Goal: Information Seeking & Learning: Find specific fact

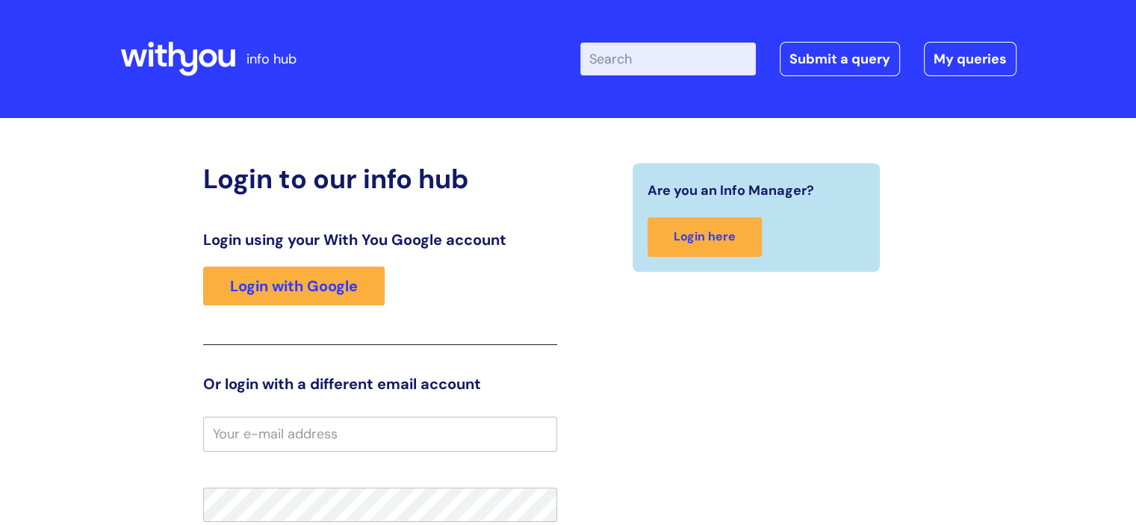
click at [633, 56] on input "Enter your search term here..." at bounding box center [668, 59] width 176 height 33
type input "strategy"
click button "Search" at bounding box center [0, 0] width 0 height 0
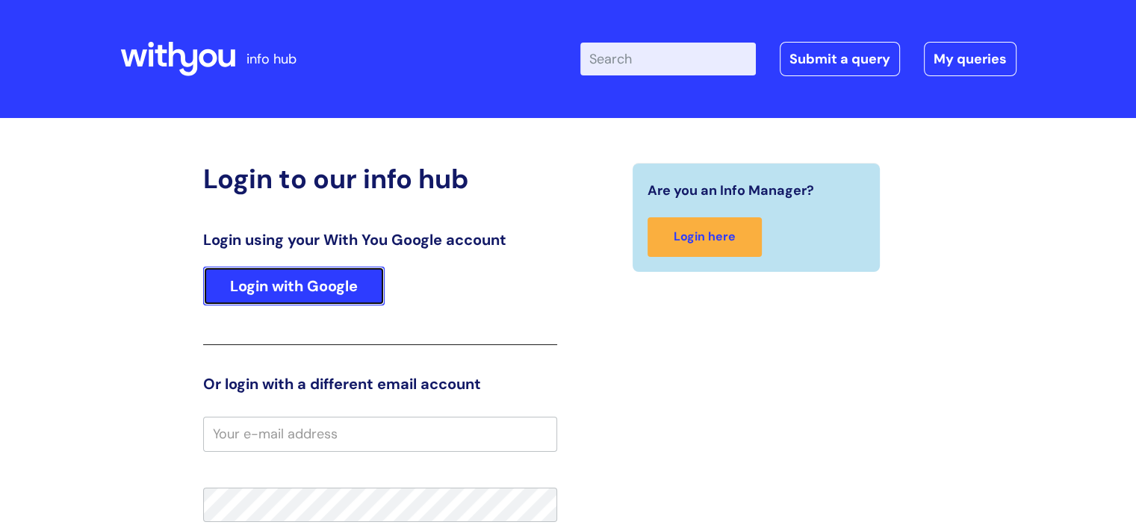
click at [268, 284] on link "Login with Google" at bounding box center [294, 286] width 182 height 39
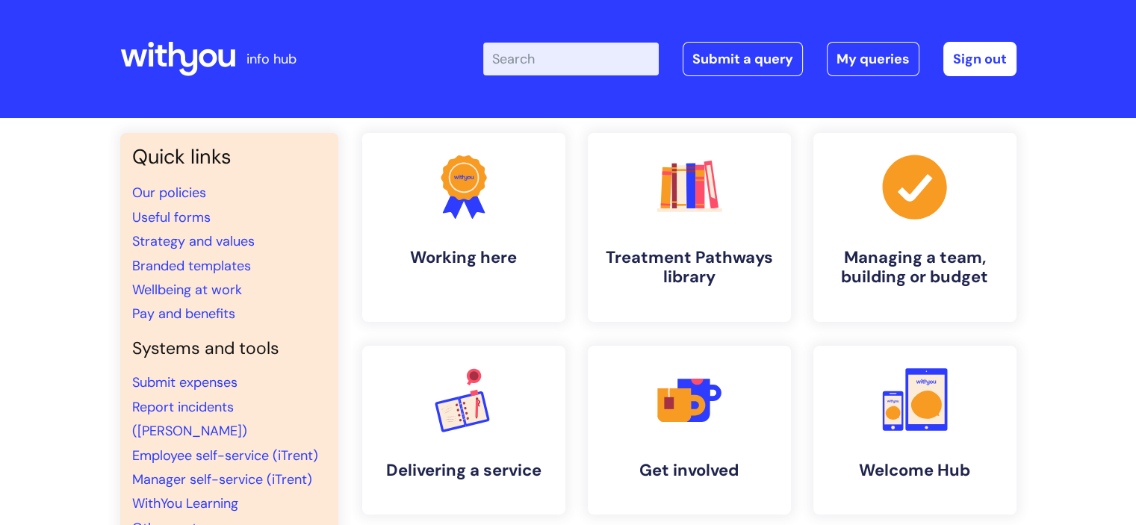
click at [535, 58] on input "Enter your search term here..." at bounding box center [571, 59] width 176 height 33
type input "strategy"
click button "Search" at bounding box center [0, 0] width 0 height 0
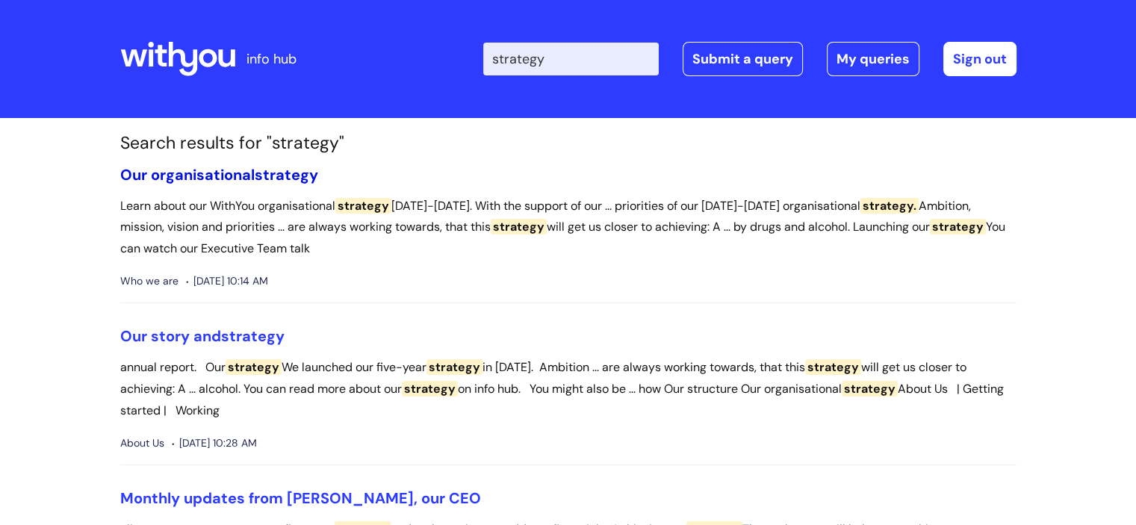
click at [298, 176] on span "strategy" at bounding box center [286, 174] width 63 height 19
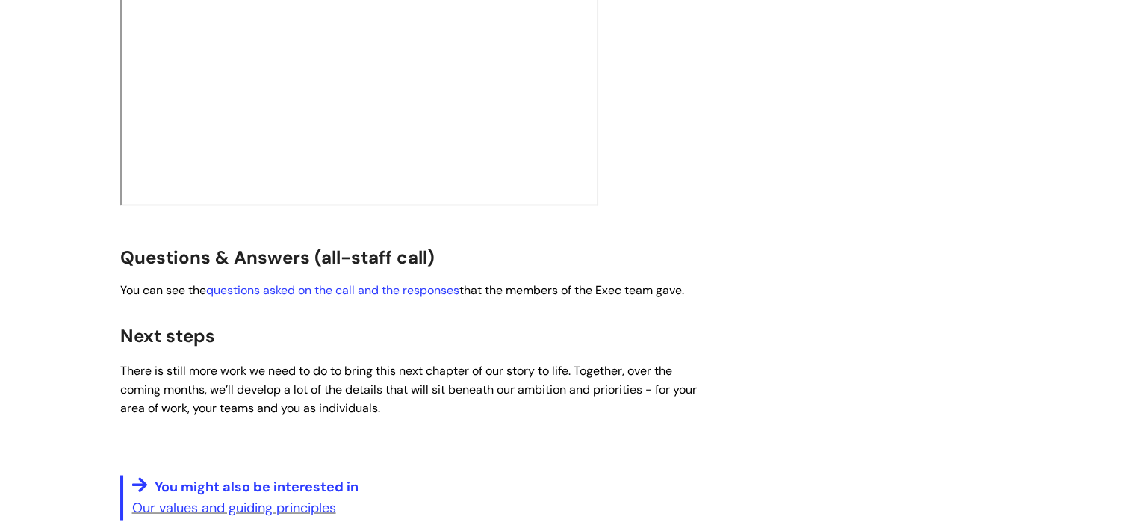
scroll to position [2494, 0]
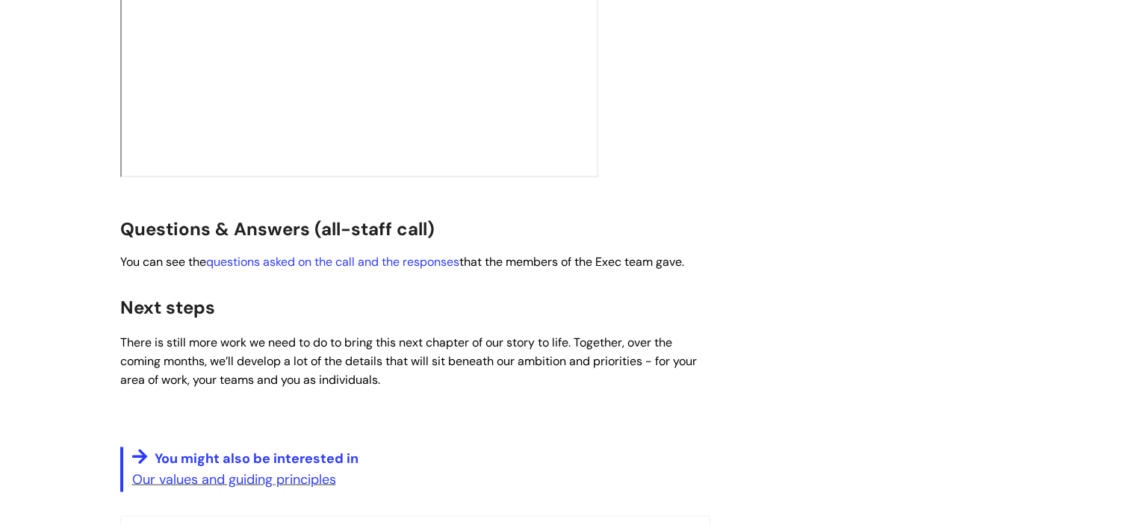
drag, startPoint x: 1146, startPoint y: 77, endPoint x: 1095, endPoint y: 450, distance: 376.2
click at [370, 254] on link "questions asked on the call and the responses" at bounding box center [332, 262] width 253 height 16
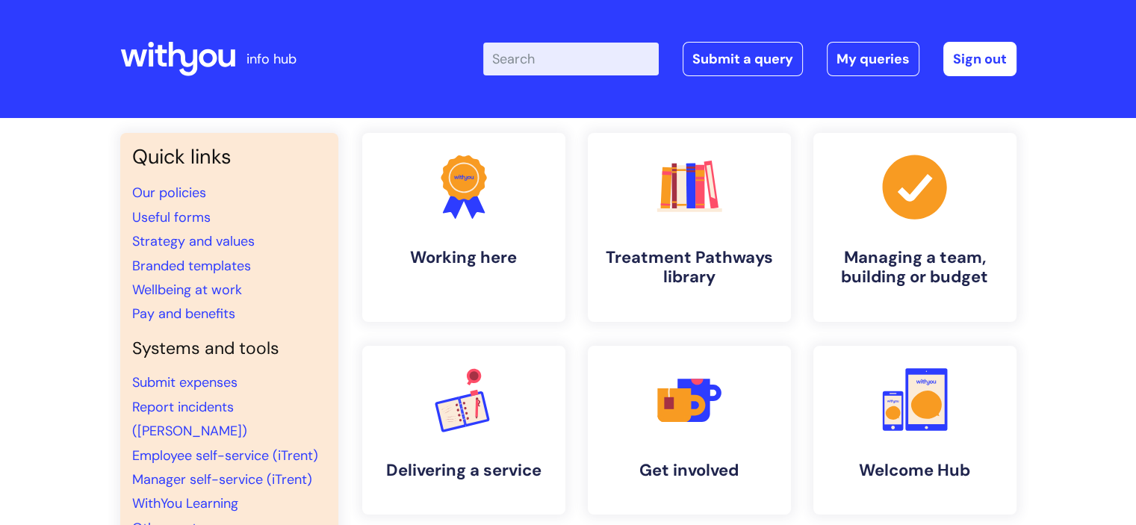
click at [536, 66] on input "Enter your search term here..." at bounding box center [571, 59] width 176 height 33
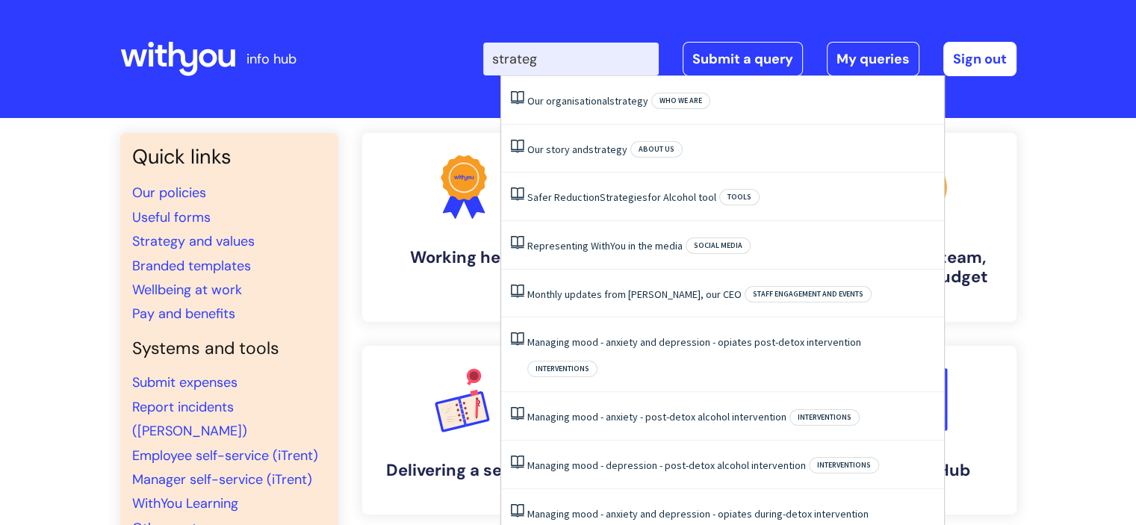
type input "strategy"
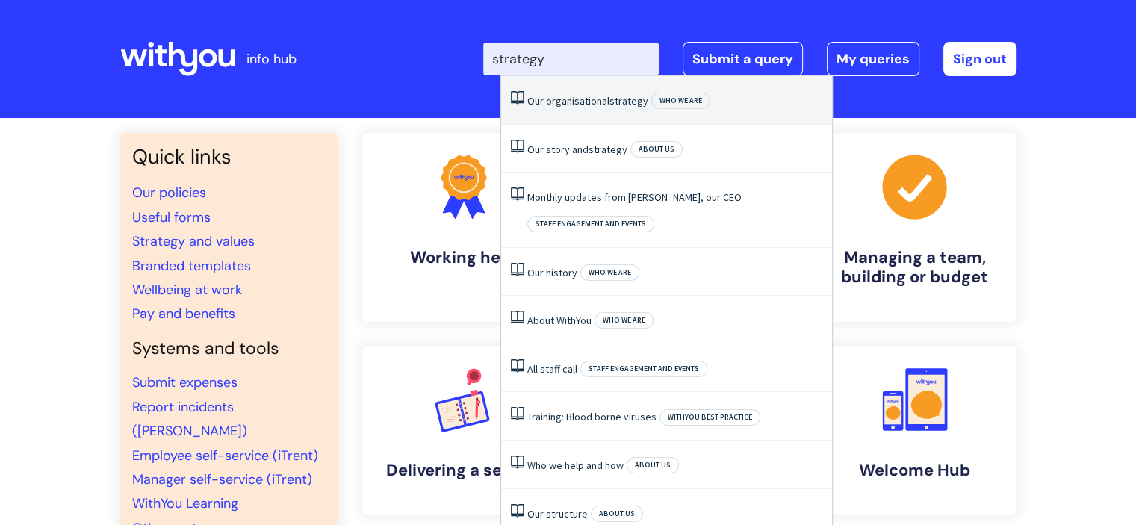
click at [582, 98] on link "Our organisational strategy" at bounding box center [587, 100] width 121 height 13
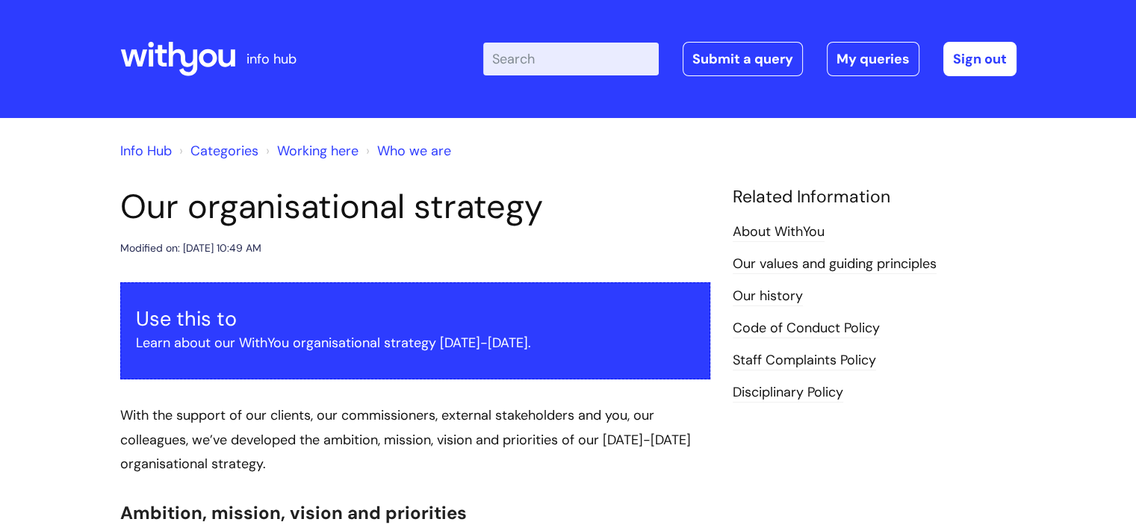
click at [536, 62] on input "Enter your search term here..." at bounding box center [571, 59] width 176 height 33
type input "pay"
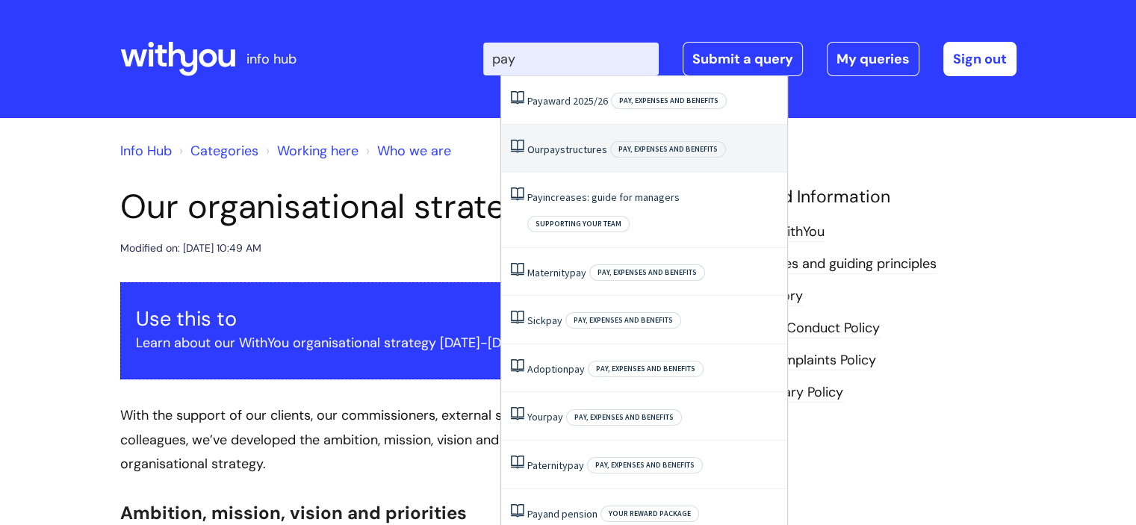
click at [574, 148] on link "Our pay structures" at bounding box center [567, 149] width 80 height 13
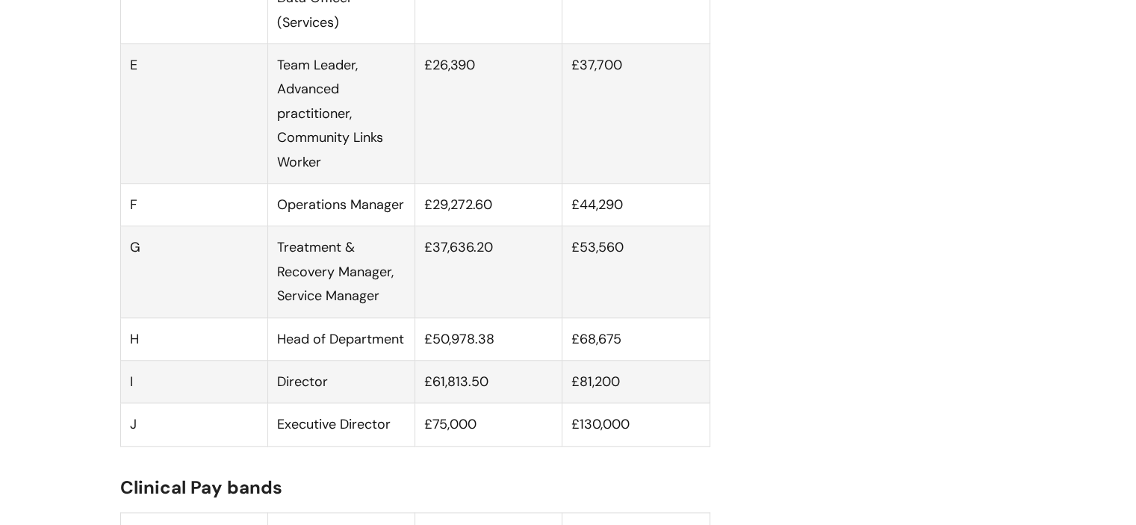
scroll to position [1417, 0]
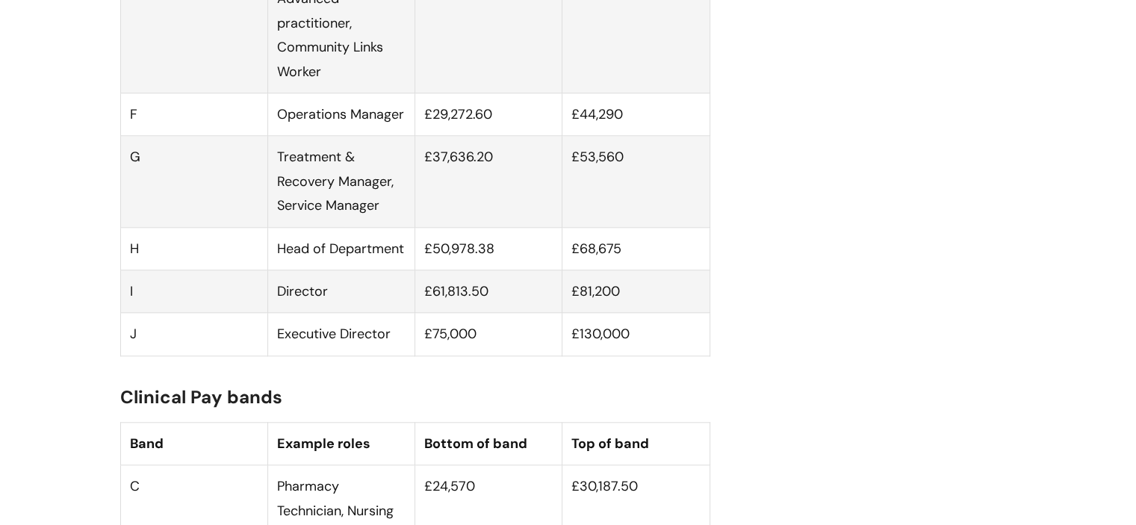
click at [538, 267] on td "£50,978.38" at bounding box center [488, 248] width 147 height 43
click at [623, 270] on td "£68,675" at bounding box center [635, 248] width 147 height 43
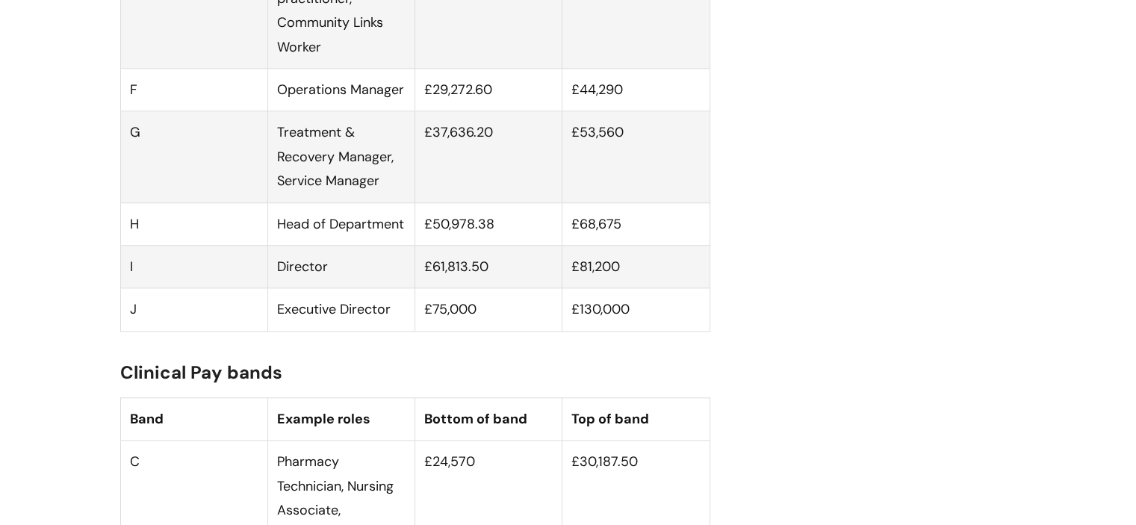
scroll to position [1457, 0]
